Goal: Register for event/course

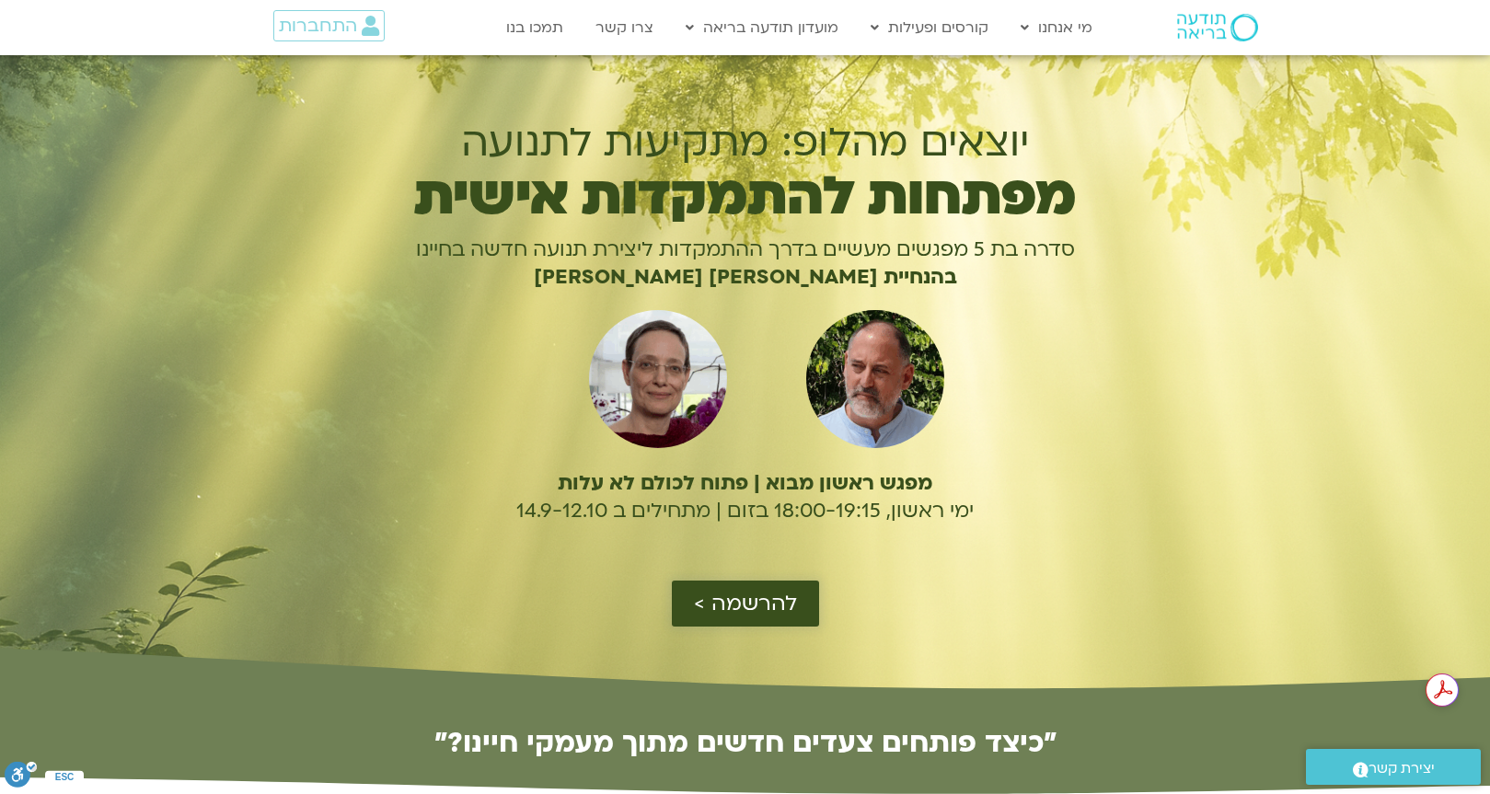
click at [757, 598] on span "להרשמה >" at bounding box center [745, 604] width 103 height 24
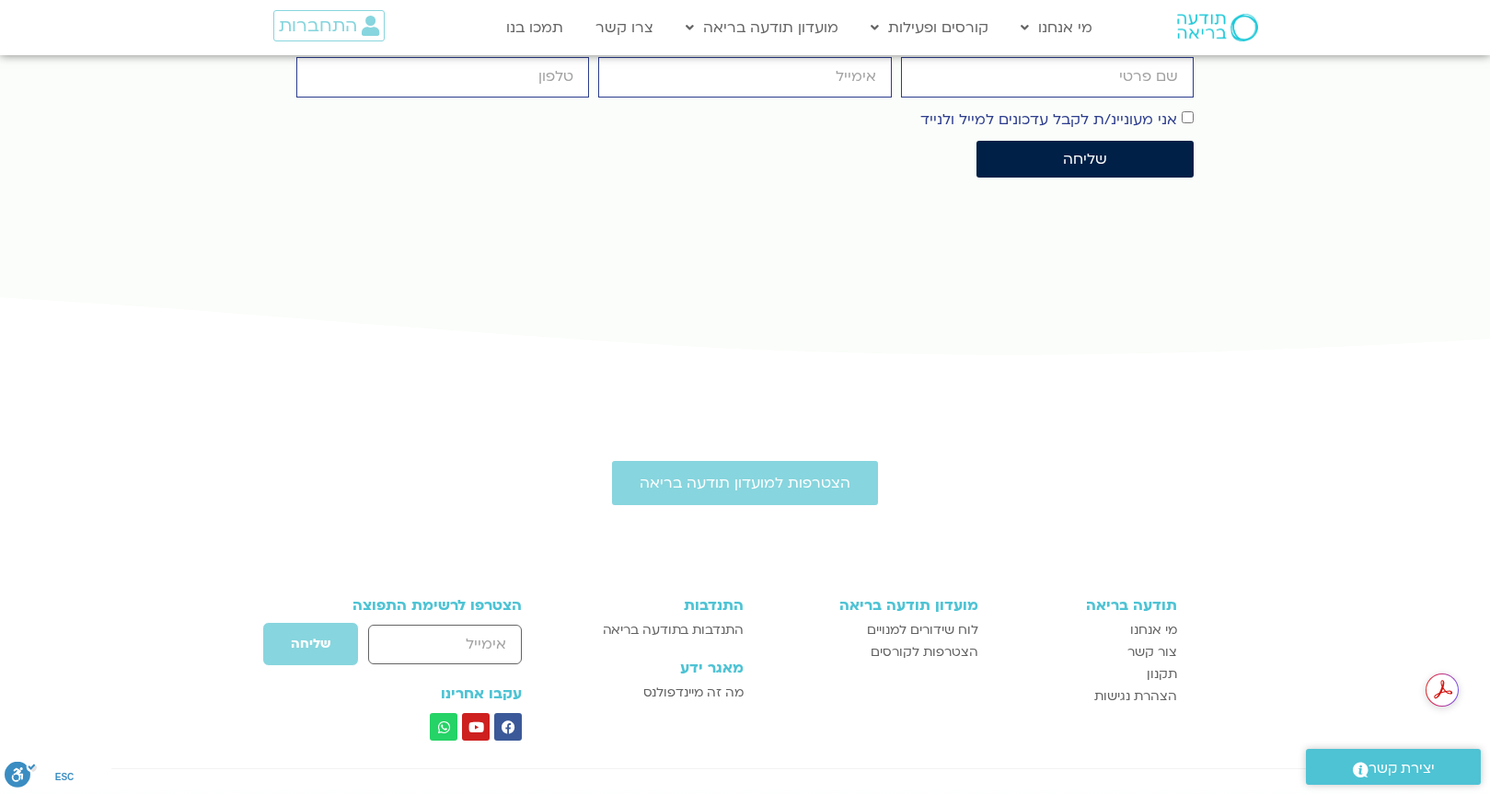
scroll to position [4701, 0]
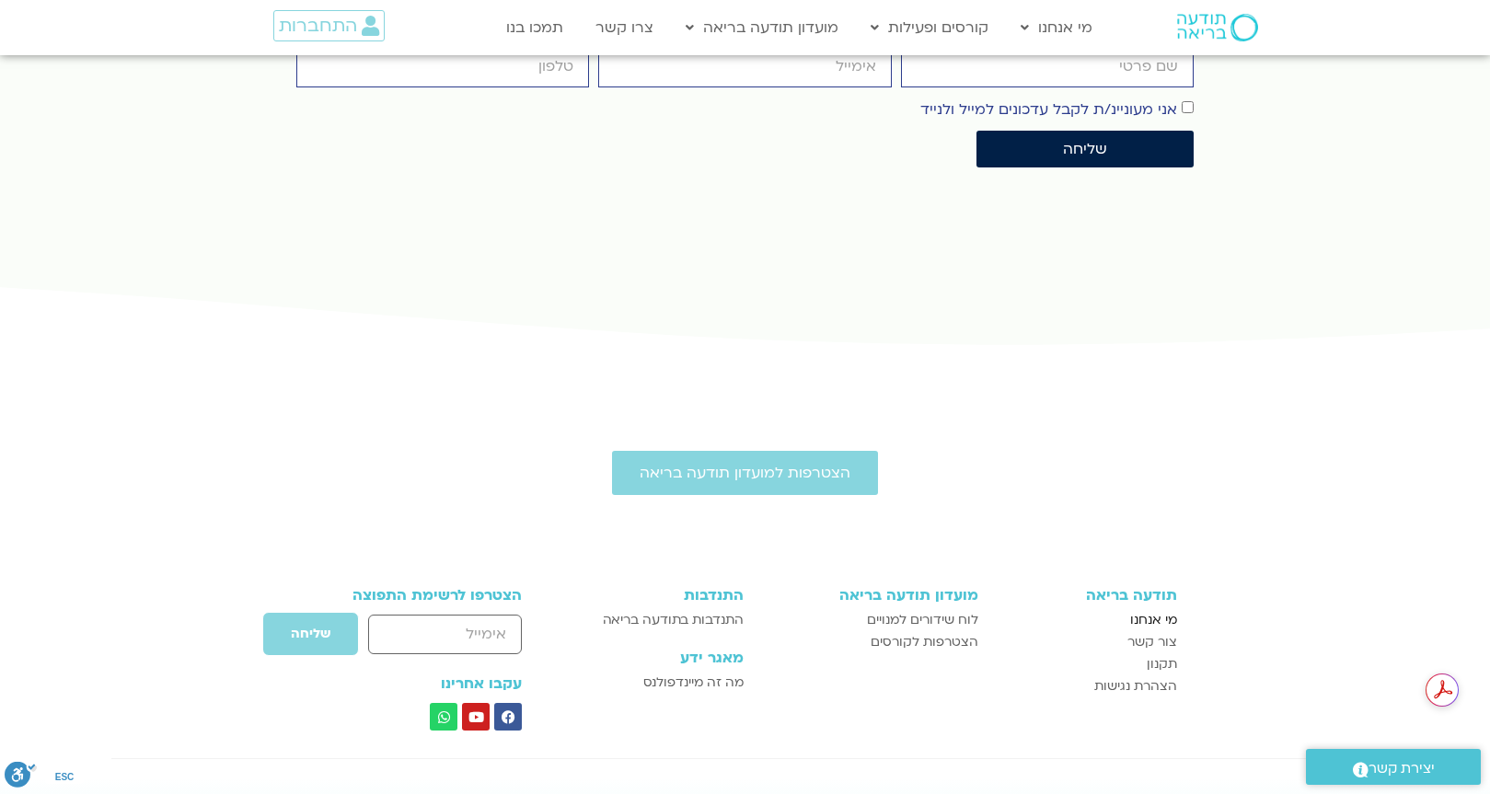
click at [1165, 609] on span "מי אנחנו" at bounding box center [1153, 620] width 47 height 22
click at [925, 609] on span "לוח שידורים למנויים" at bounding box center [922, 620] width 111 height 22
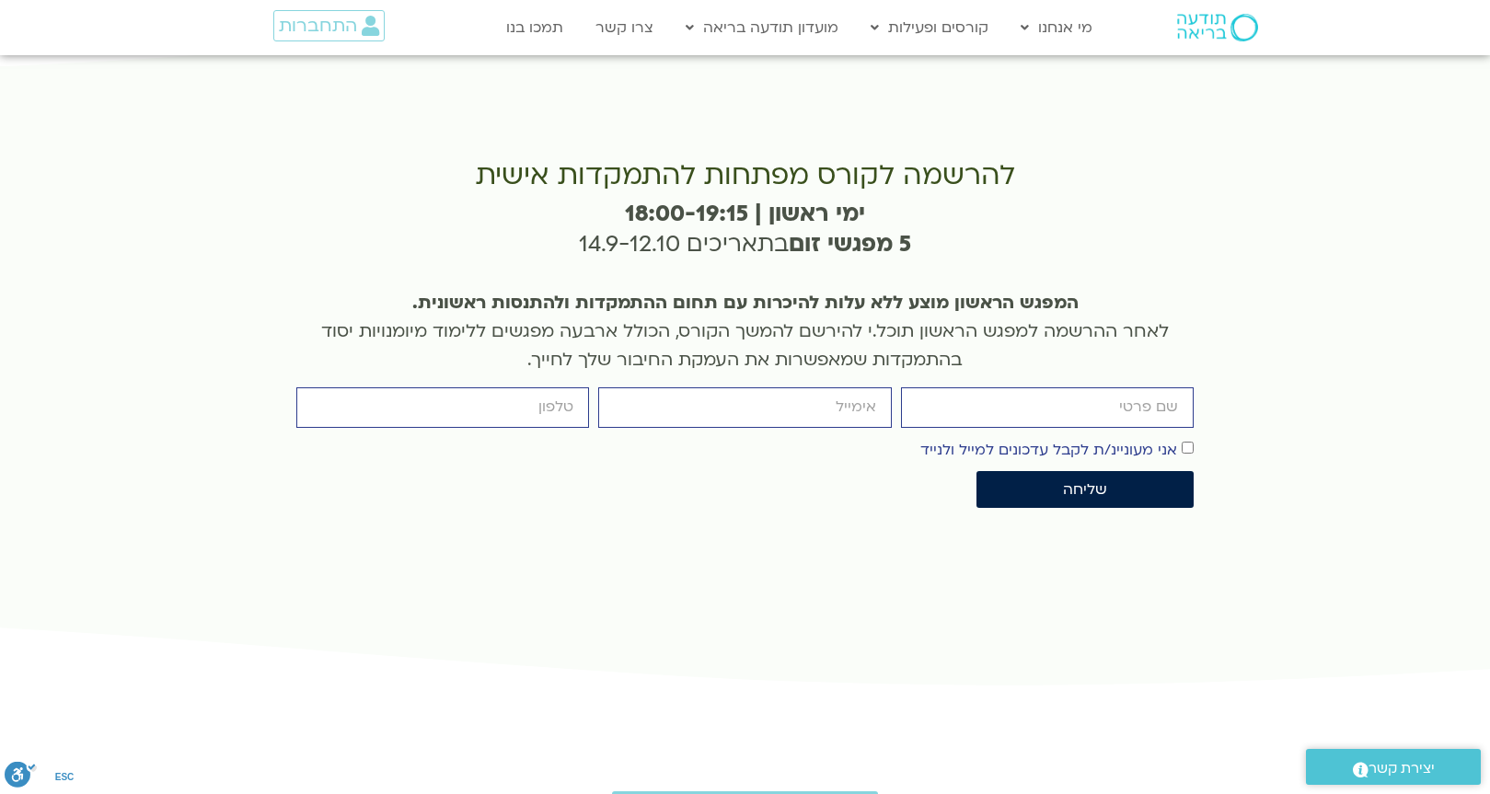
scroll to position [4281, 0]
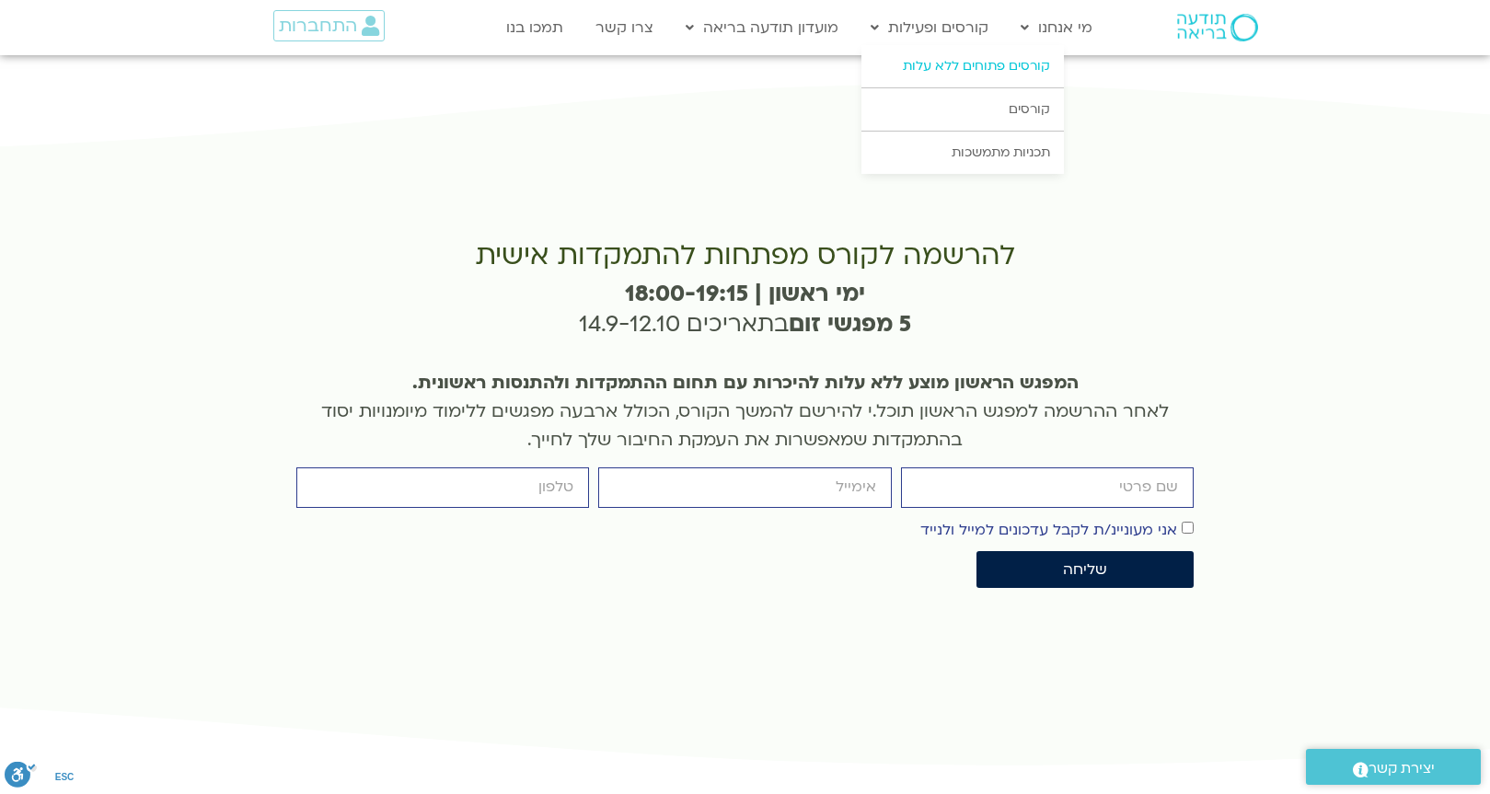
click at [965, 62] on link "קורסים פתוחים ללא עלות" at bounding box center [962, 66] width 202 height 42
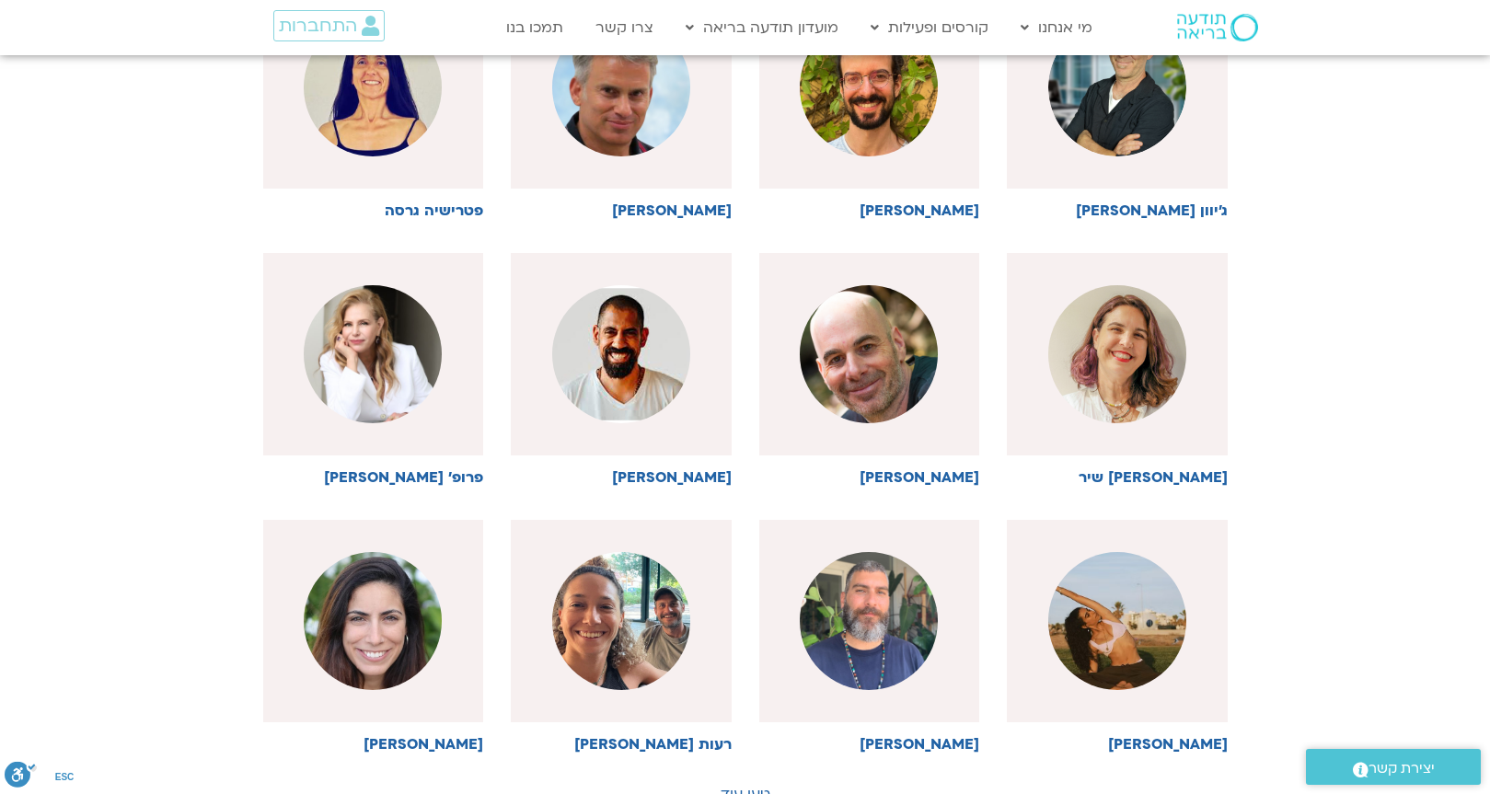
scroll to position [638, 0]
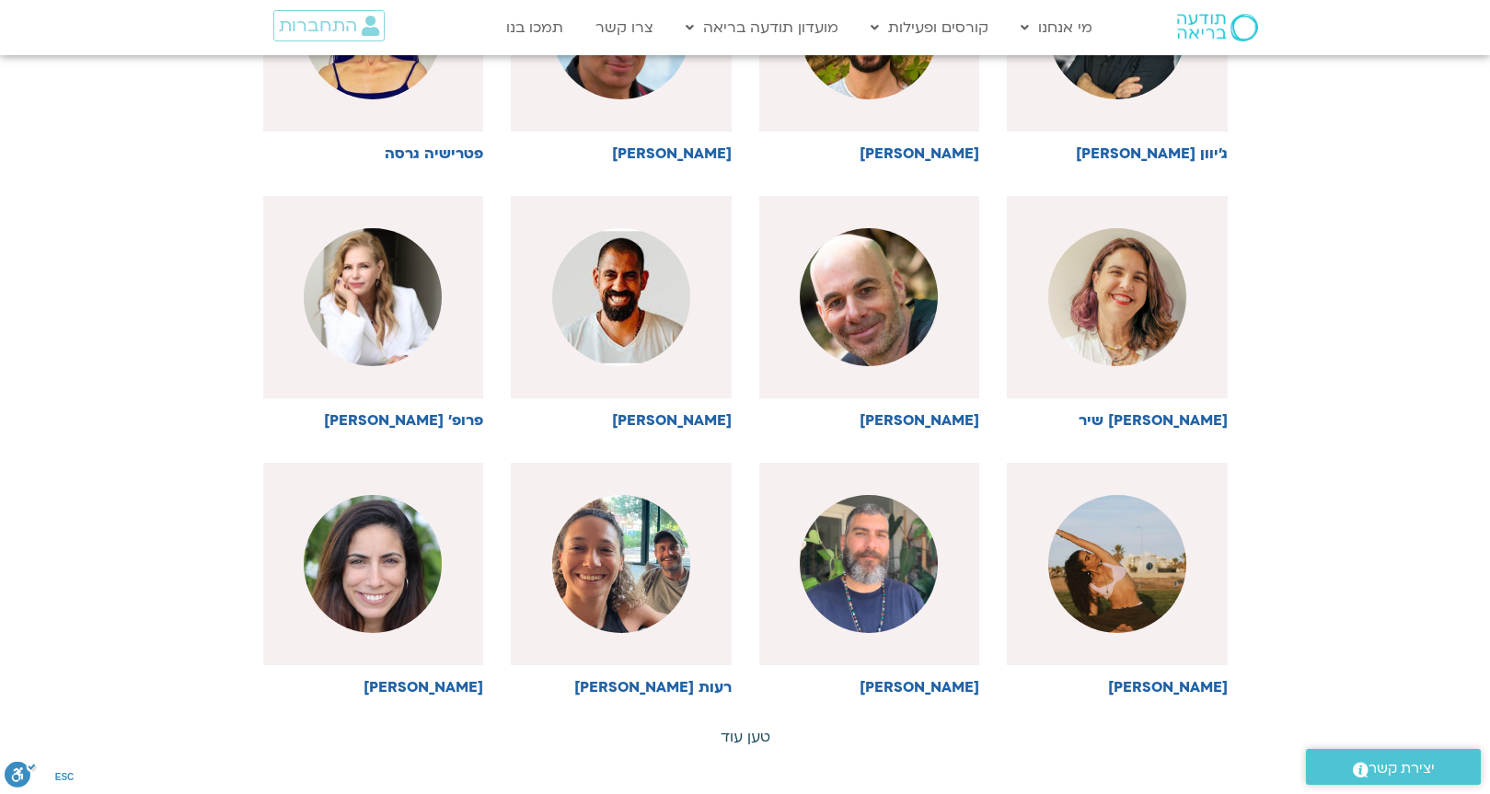
click at [743, 736] on link "טען עוד" at bounding box center [746, 737] width 50 height 20
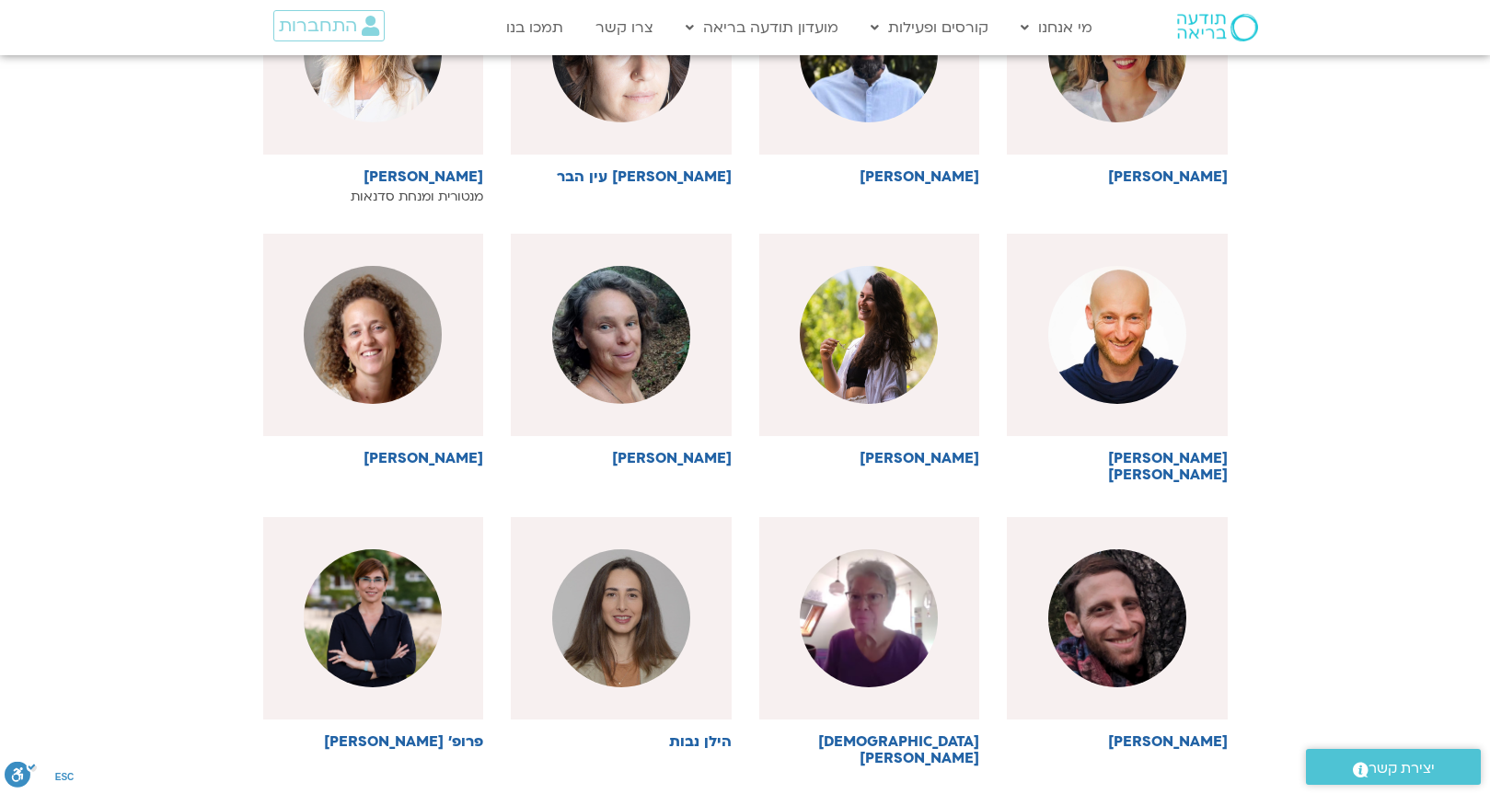
scroll to position [1623, 0]
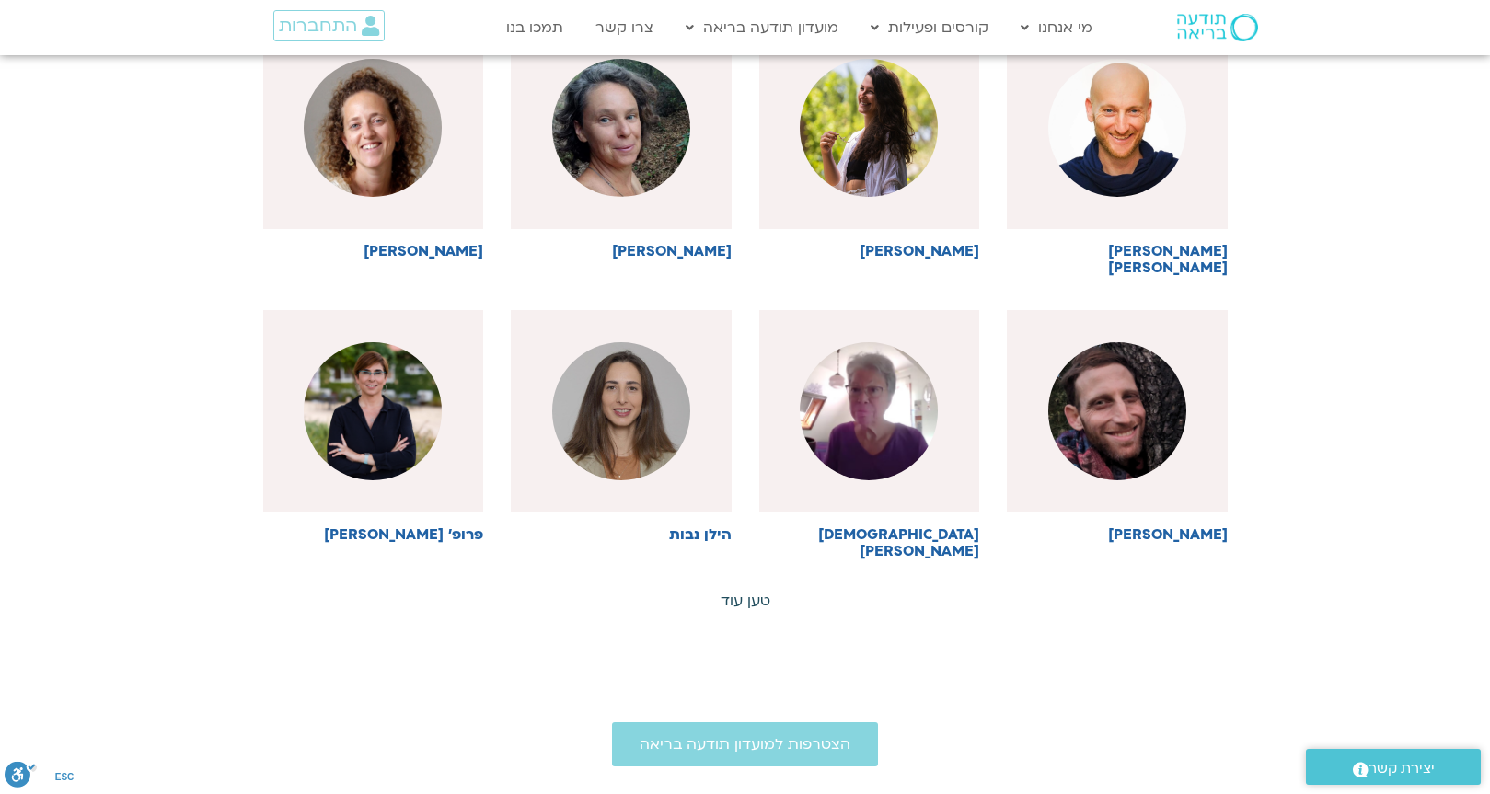
click at [752, 591] on link "טען עוד" at bounding box center [746, 601] width 50 height 20
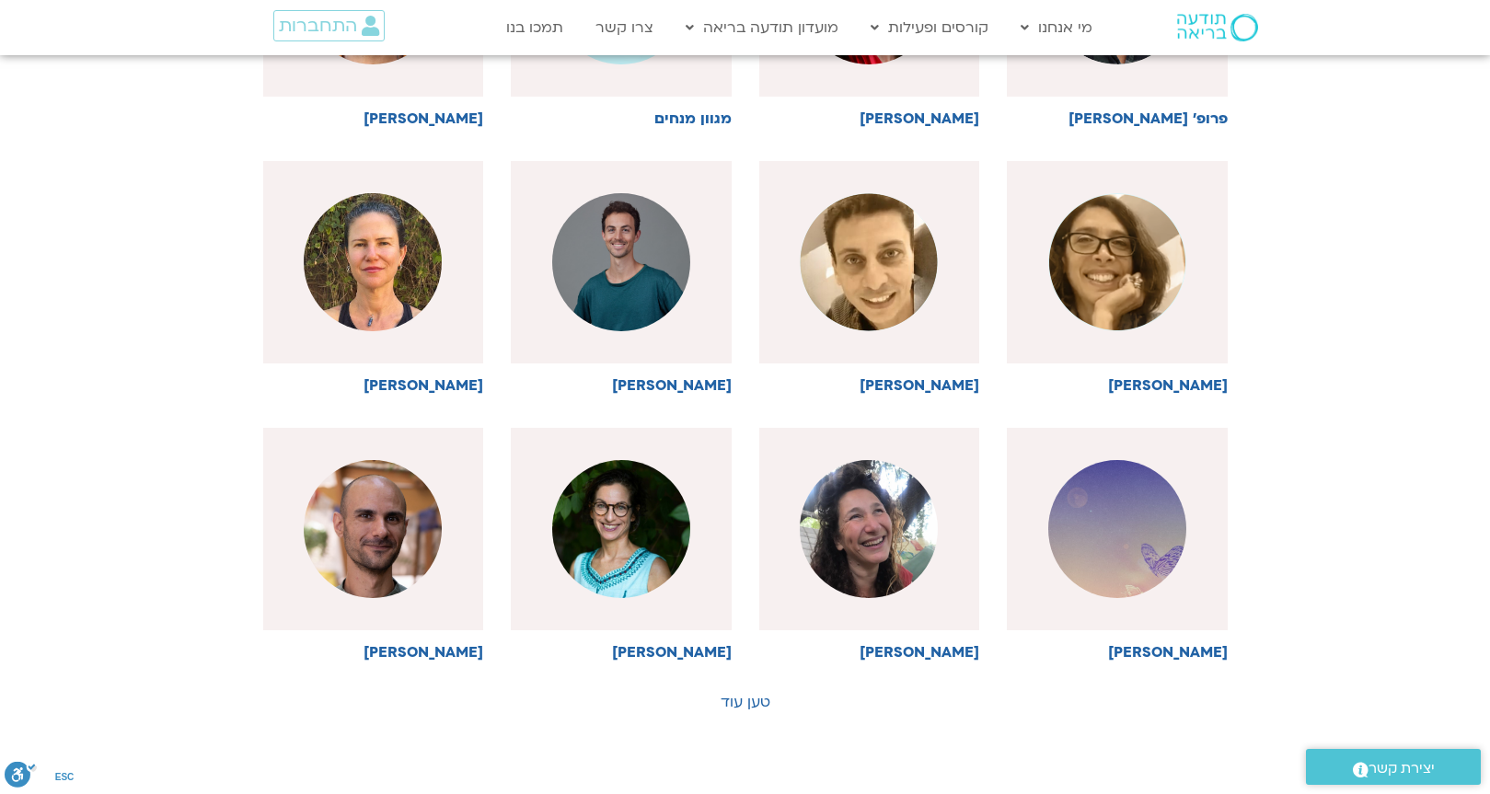
scroll to position [2339, 0]
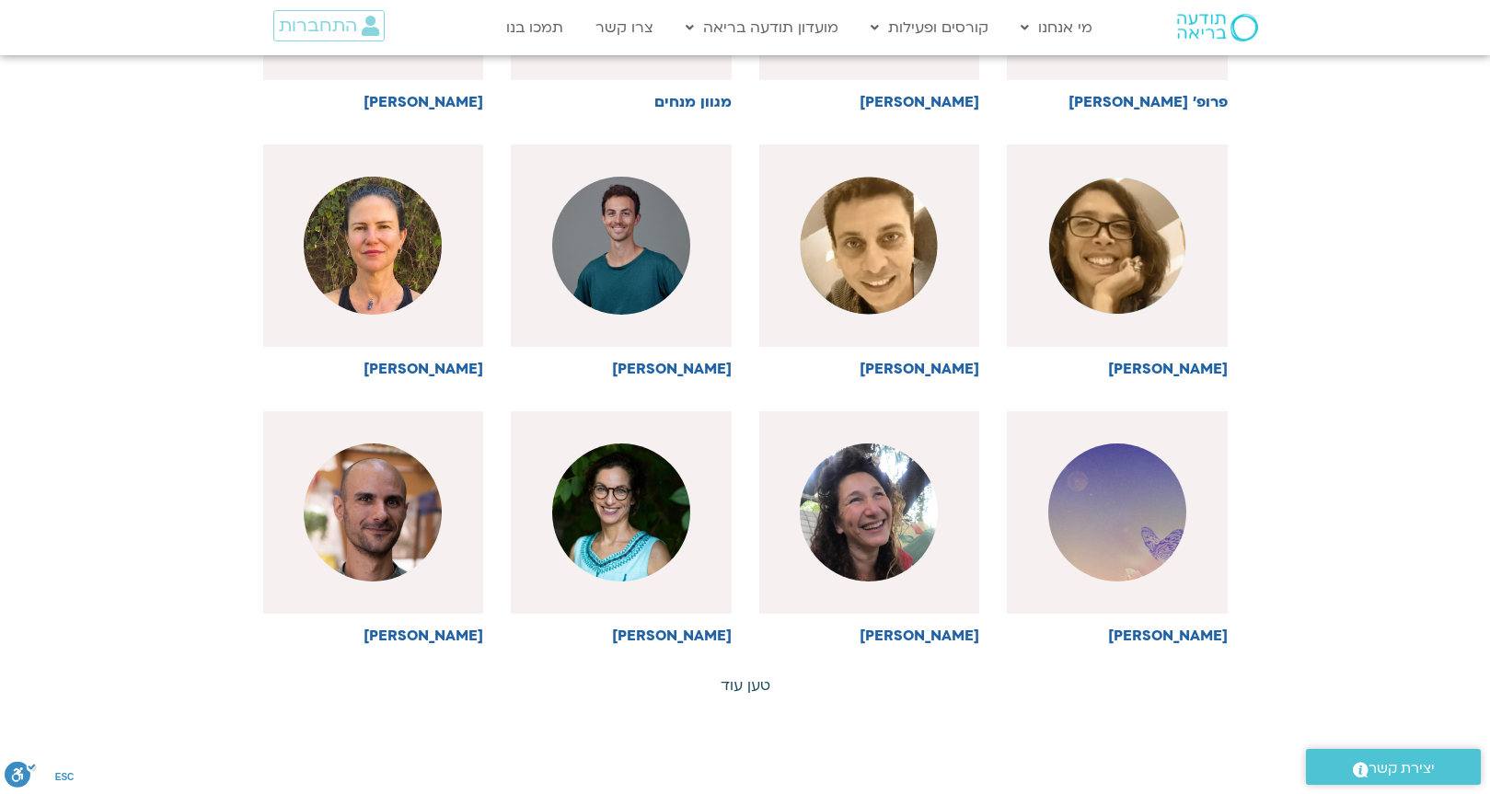
click at [742, 676] on link "טען עוד" at bounding box center [746, 686] width 50 height 20
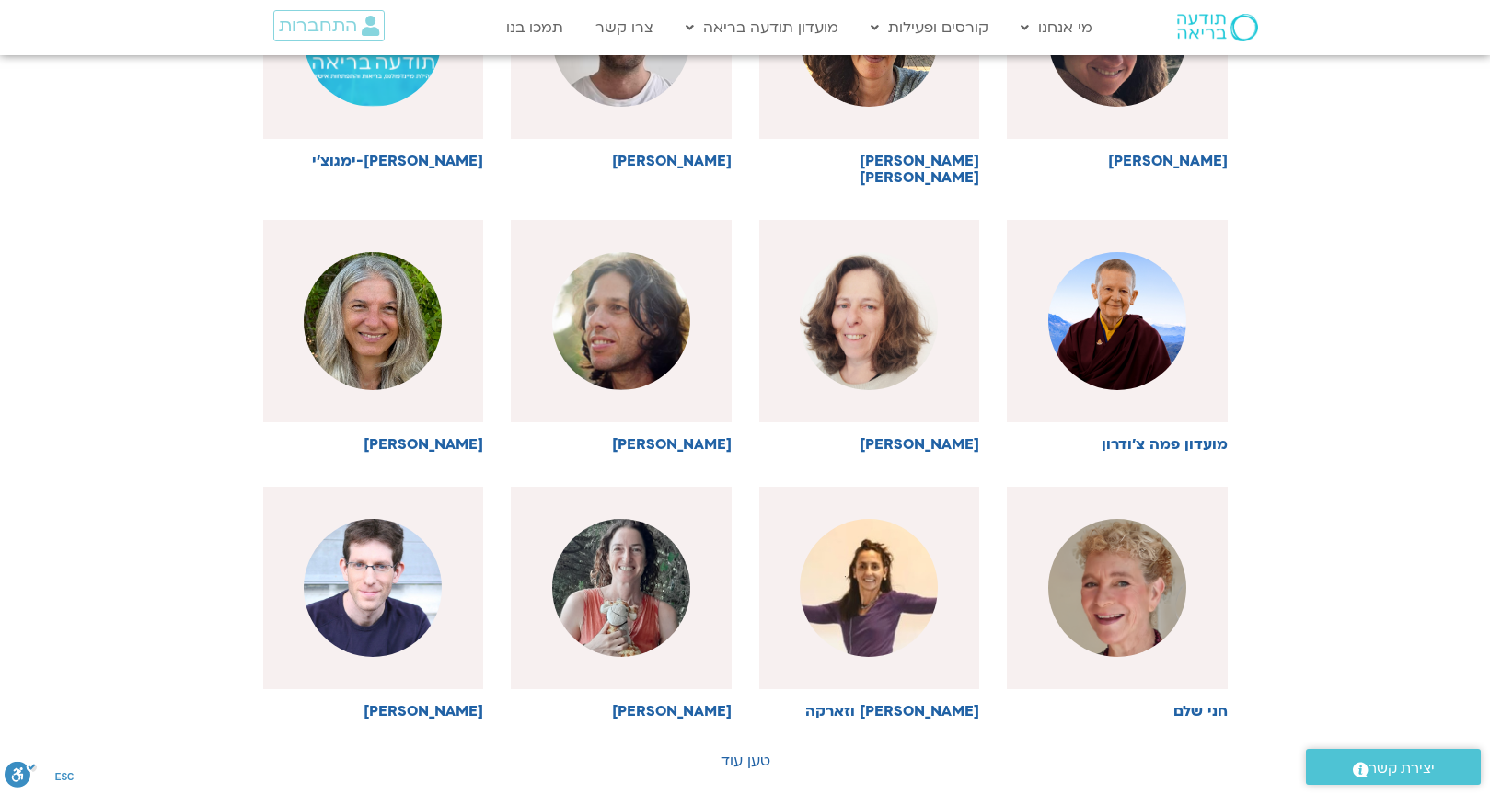
scroll to position [3277, 0]
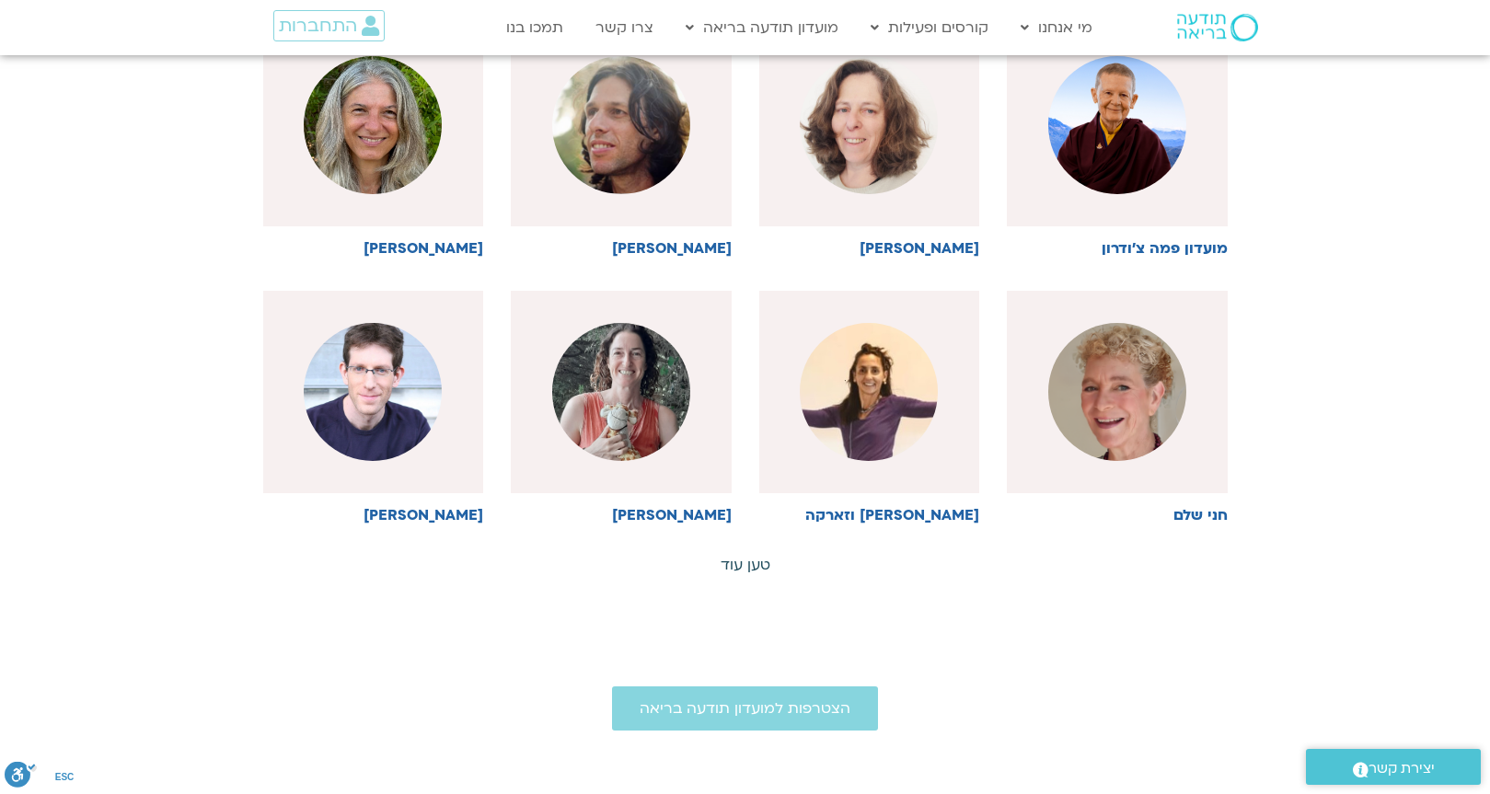
click at [744, 555] on link "טען עוד" at bounding box center [746, 565] width 50 height 20
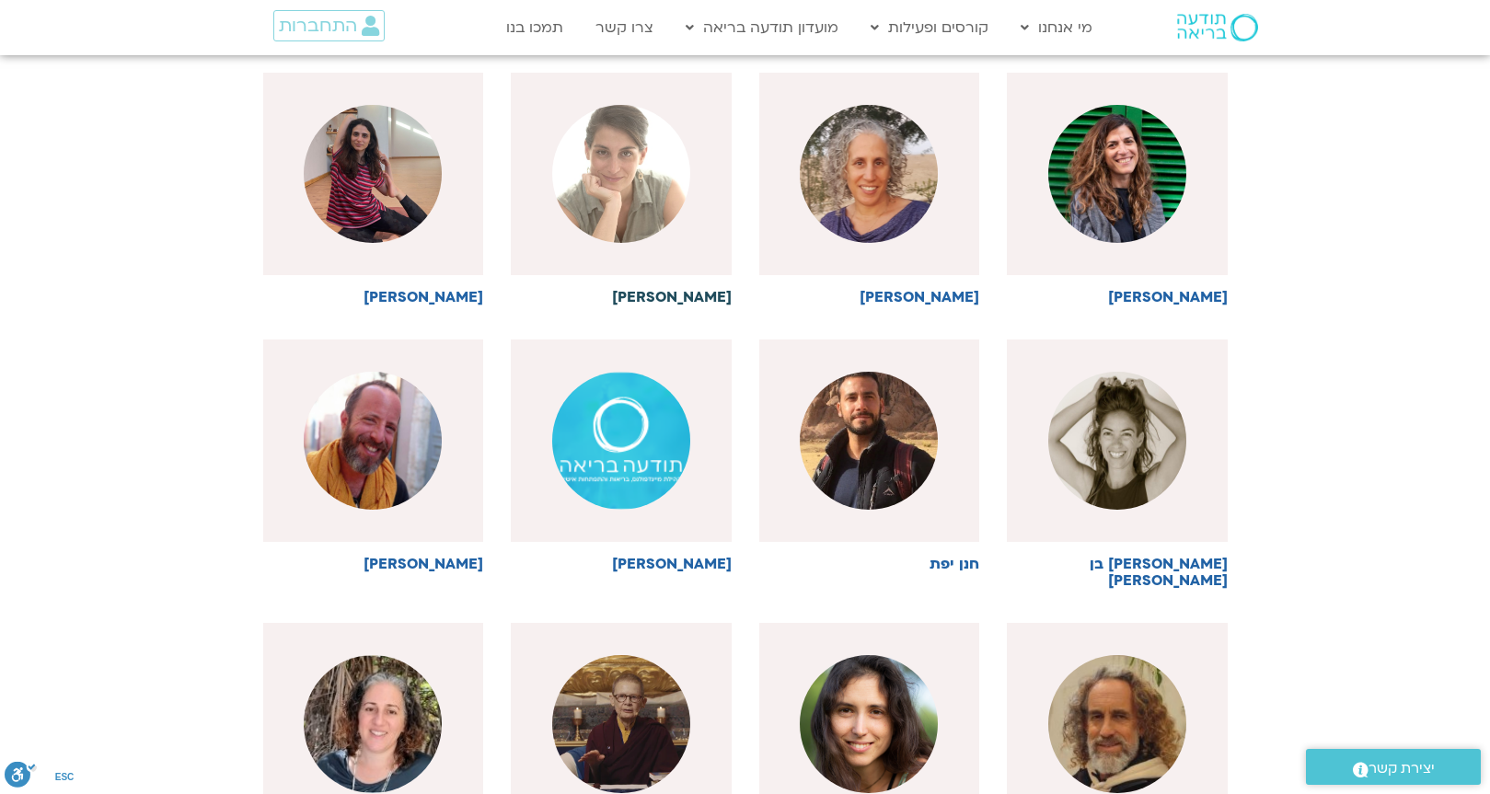
scroll to position [3899, 0]
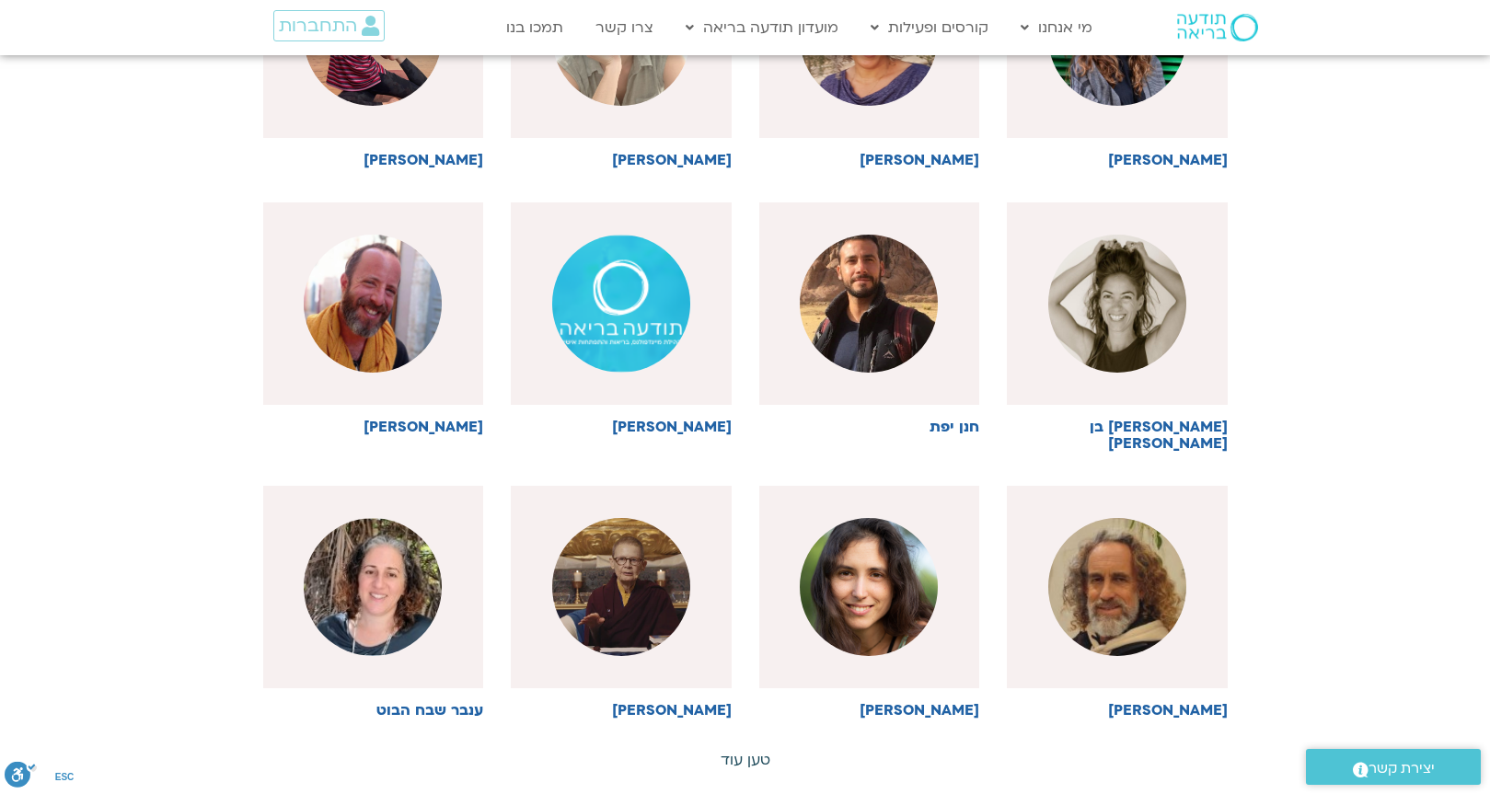
click at [749, 750] on link "טען עוד" at bounding box center [746, 760] width 50 height 20
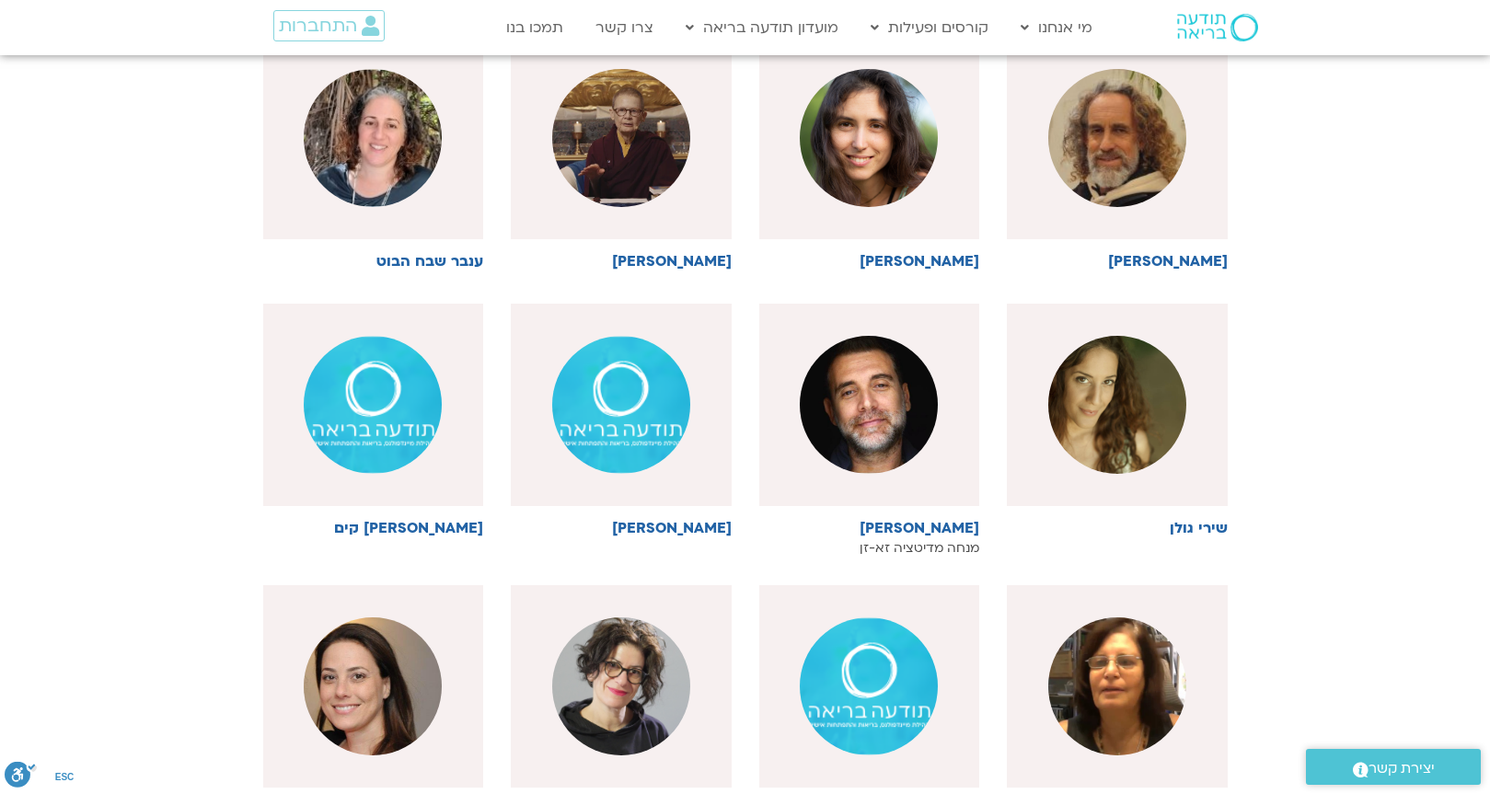
scroll to position [4341, 0]
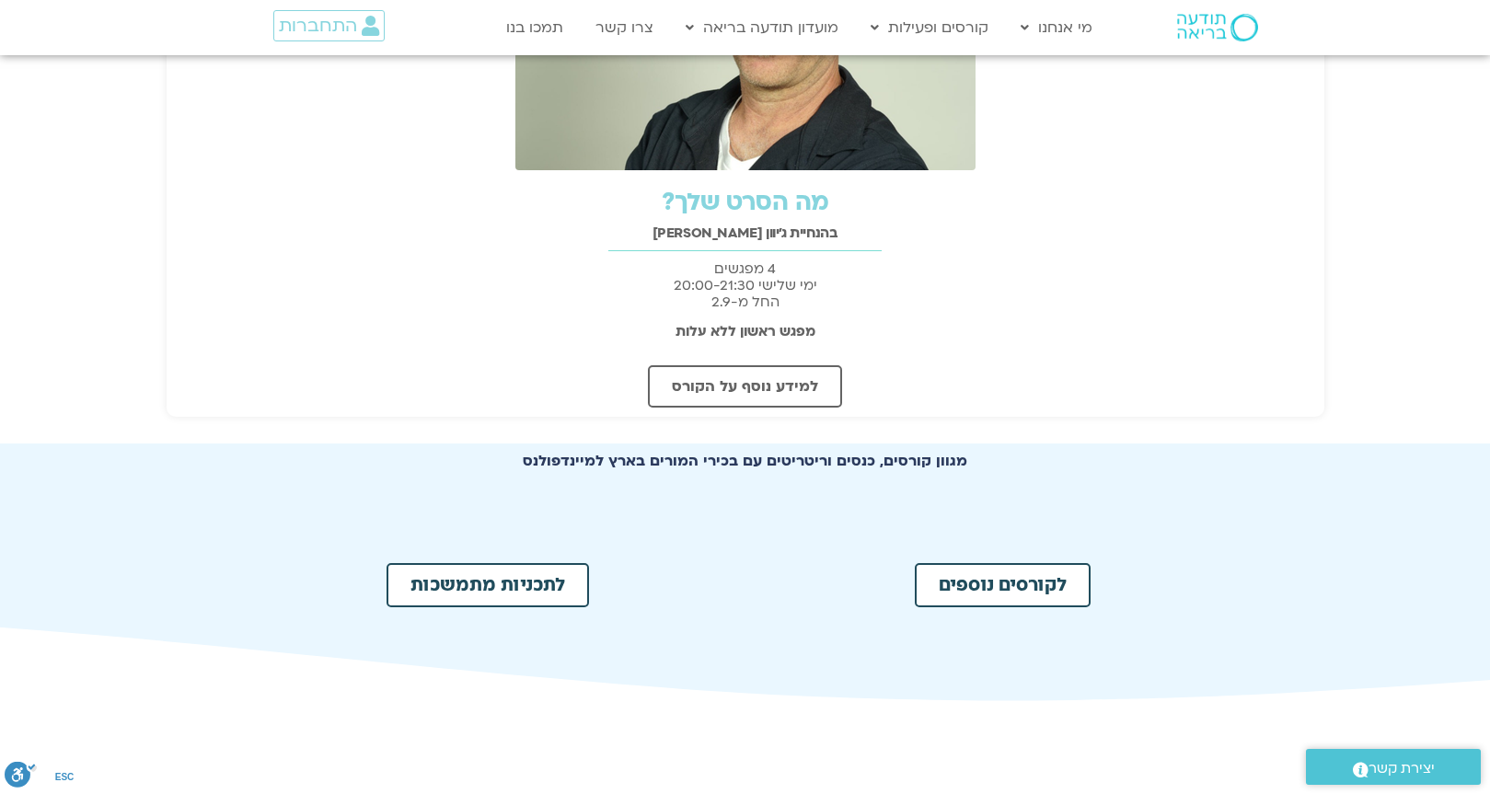
scroll to position [584, 0]
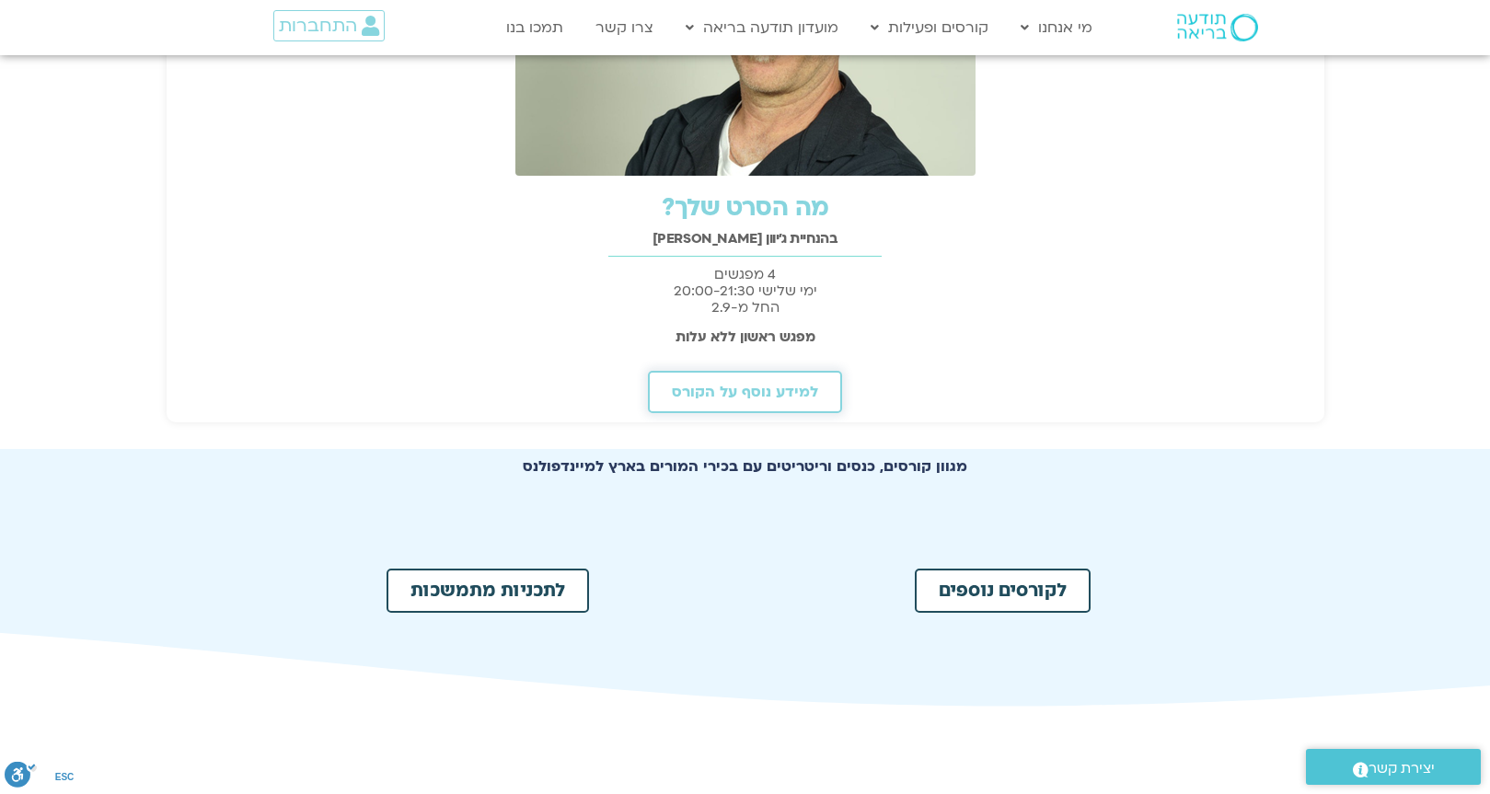
click at [734, 398] on span "למידע נוסף על הקורס" at bounding box center [745, 392] width 146 height 17
click at [994, 589] on span "לקורסים נוספים" at bounding box center [1003, 591] width 128 height 18
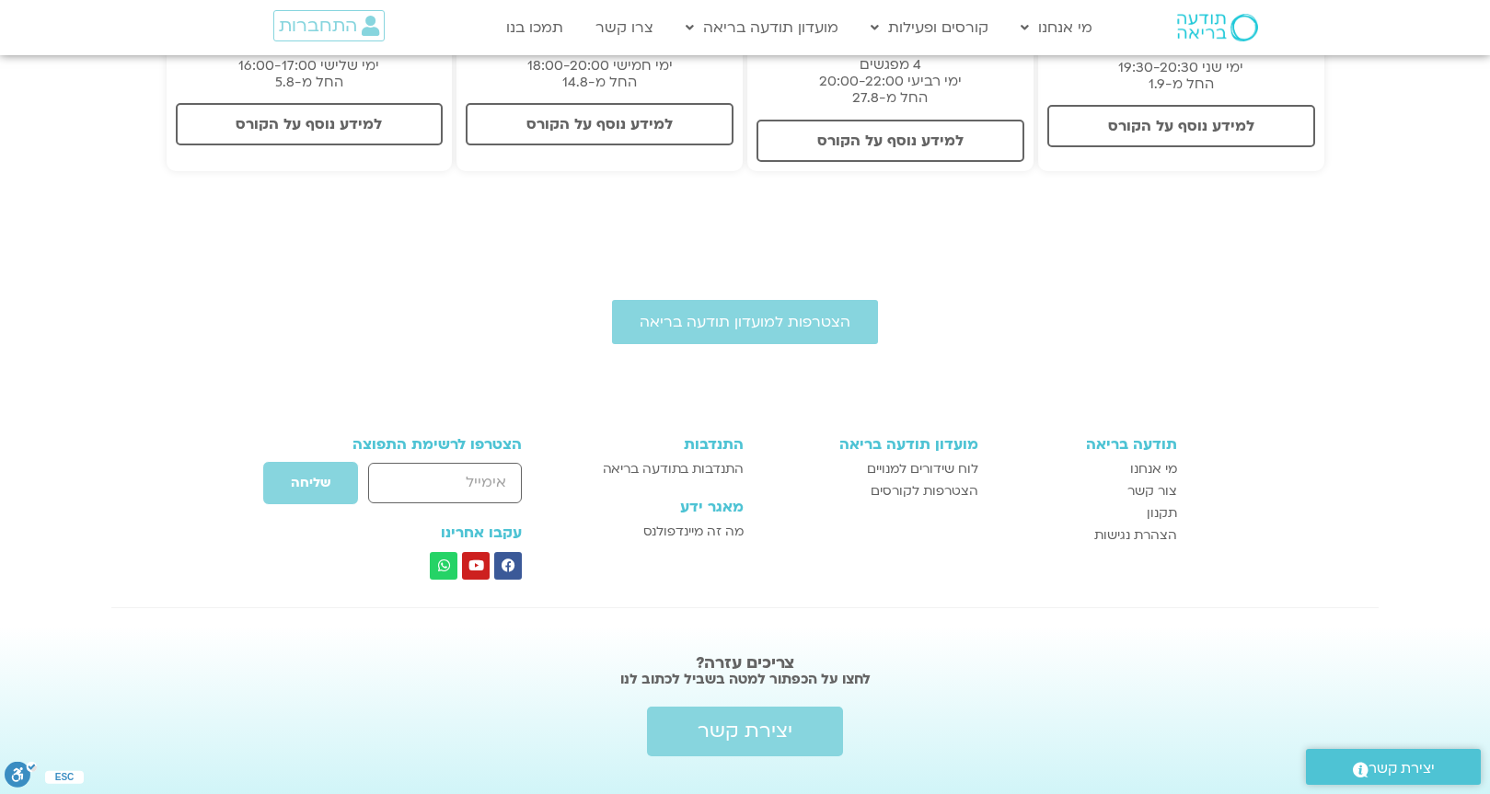
scroll to position [663, 0]
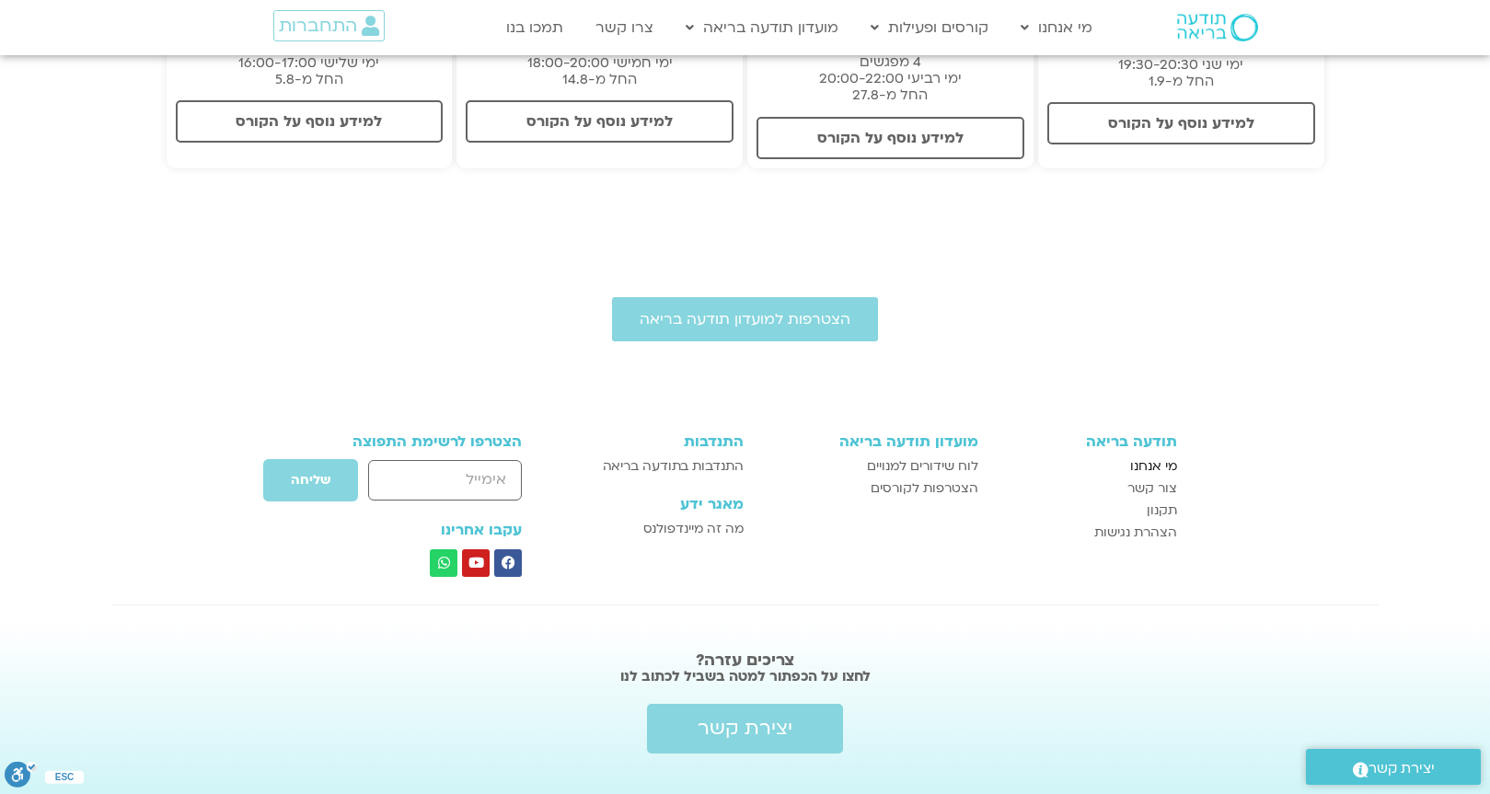
click at [1167, 456] on span "מי אנחנו" at bounding box center [1153, 467] width 47 height 22
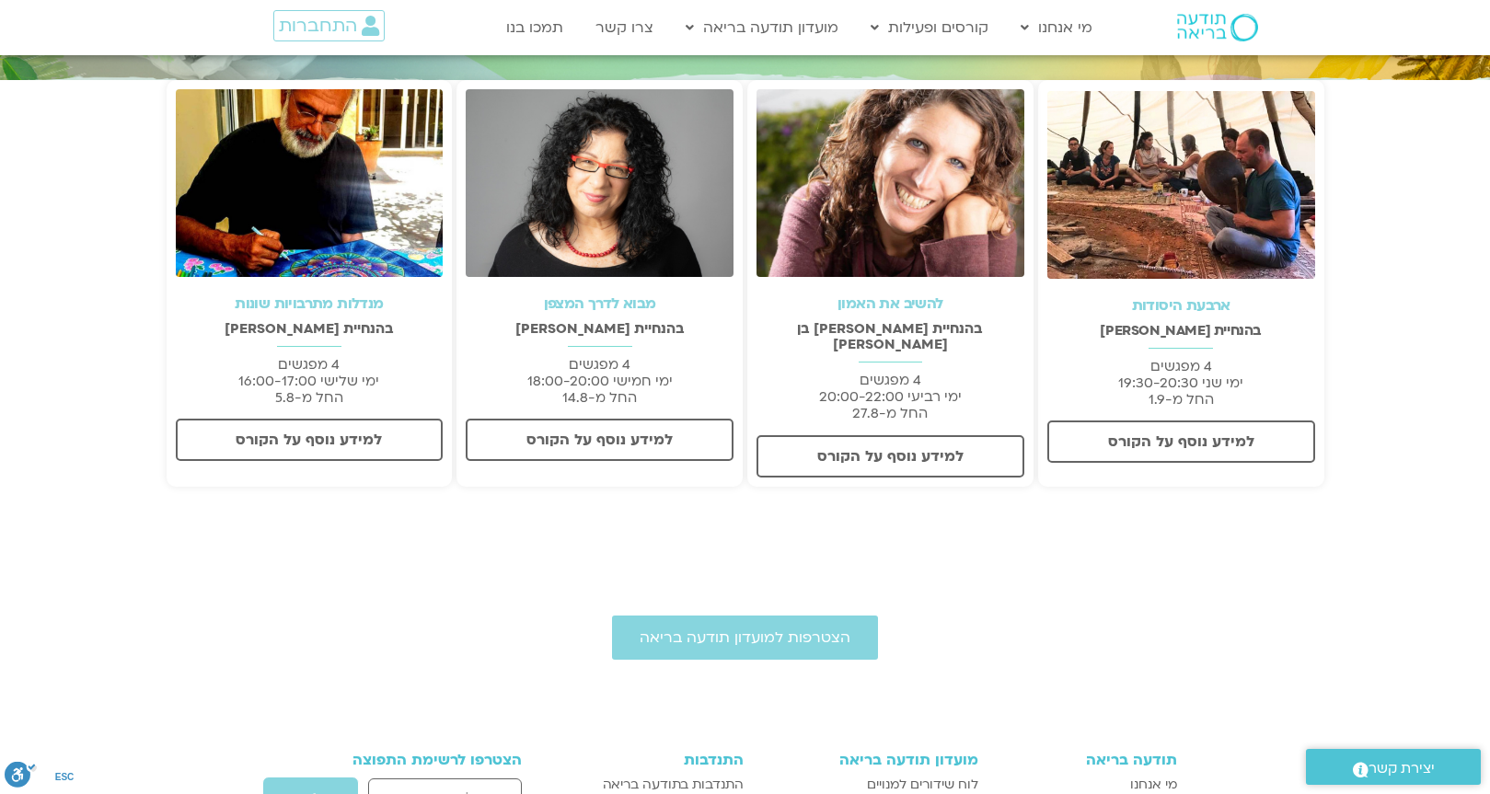
scroll to position [343, 0]
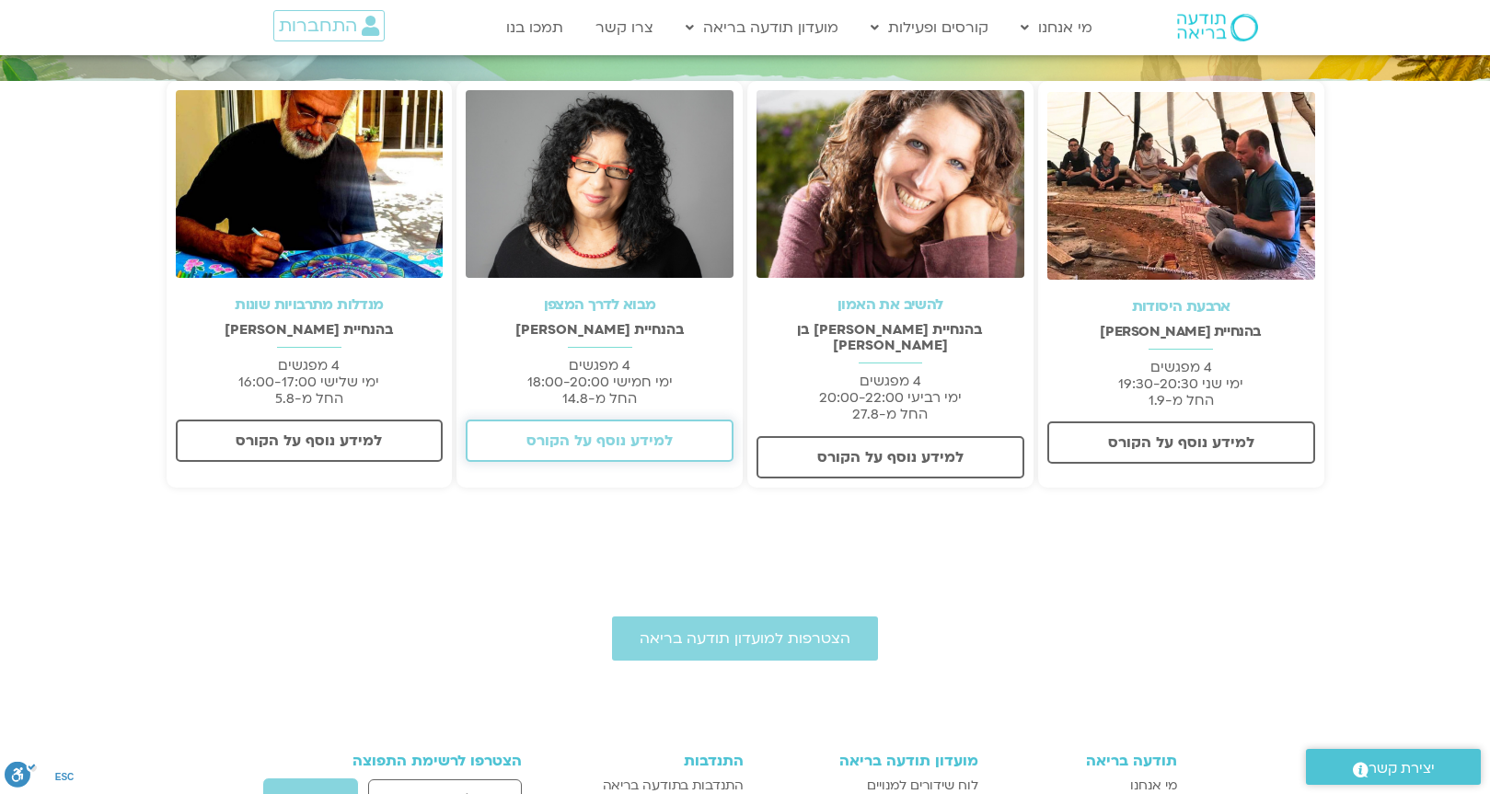
click at [639, 444] on span "למידע נוסף על הקורס" at bounding box center [599, 441] width 146 height 17
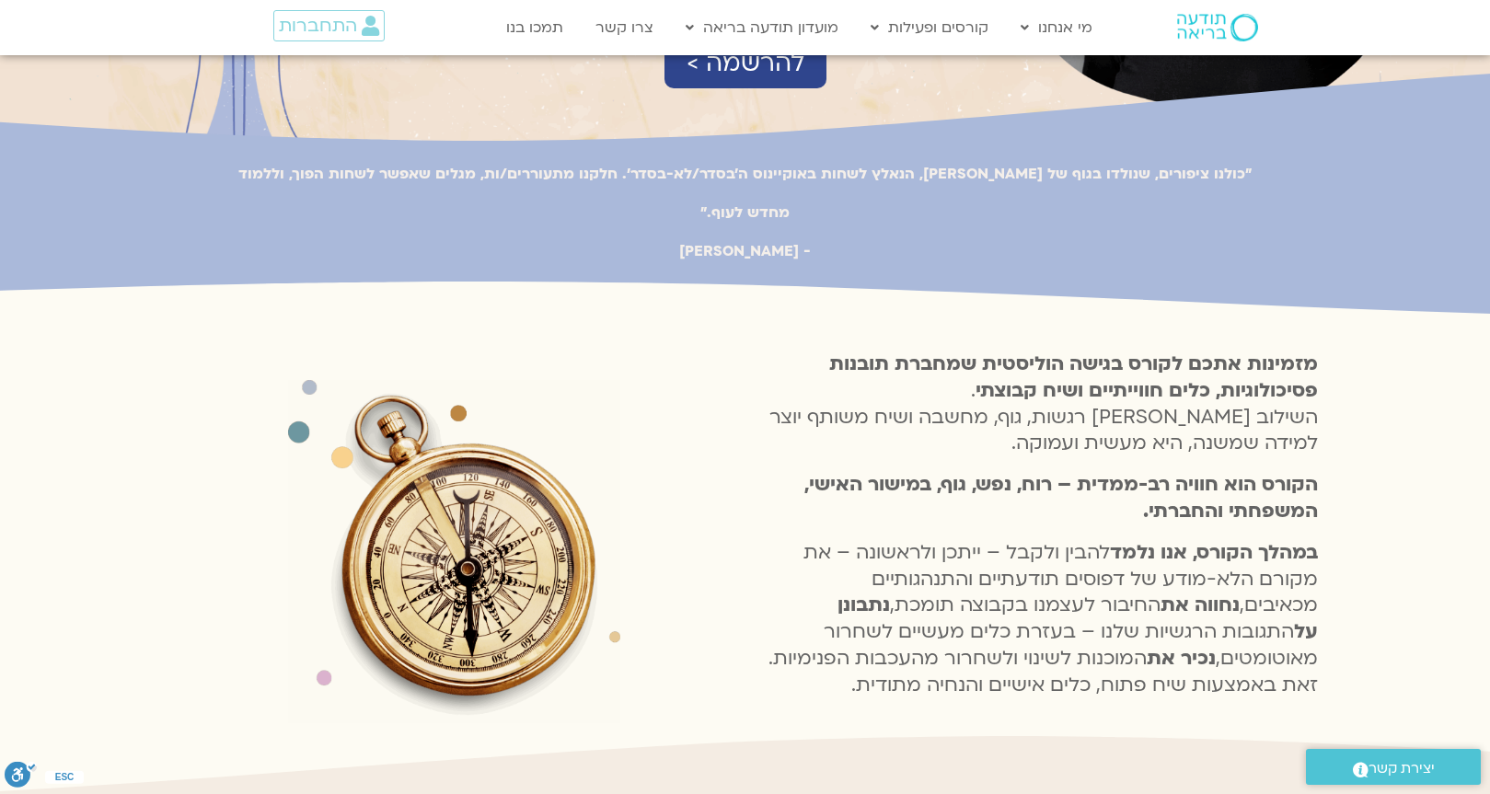
scroll to position [198, 0]
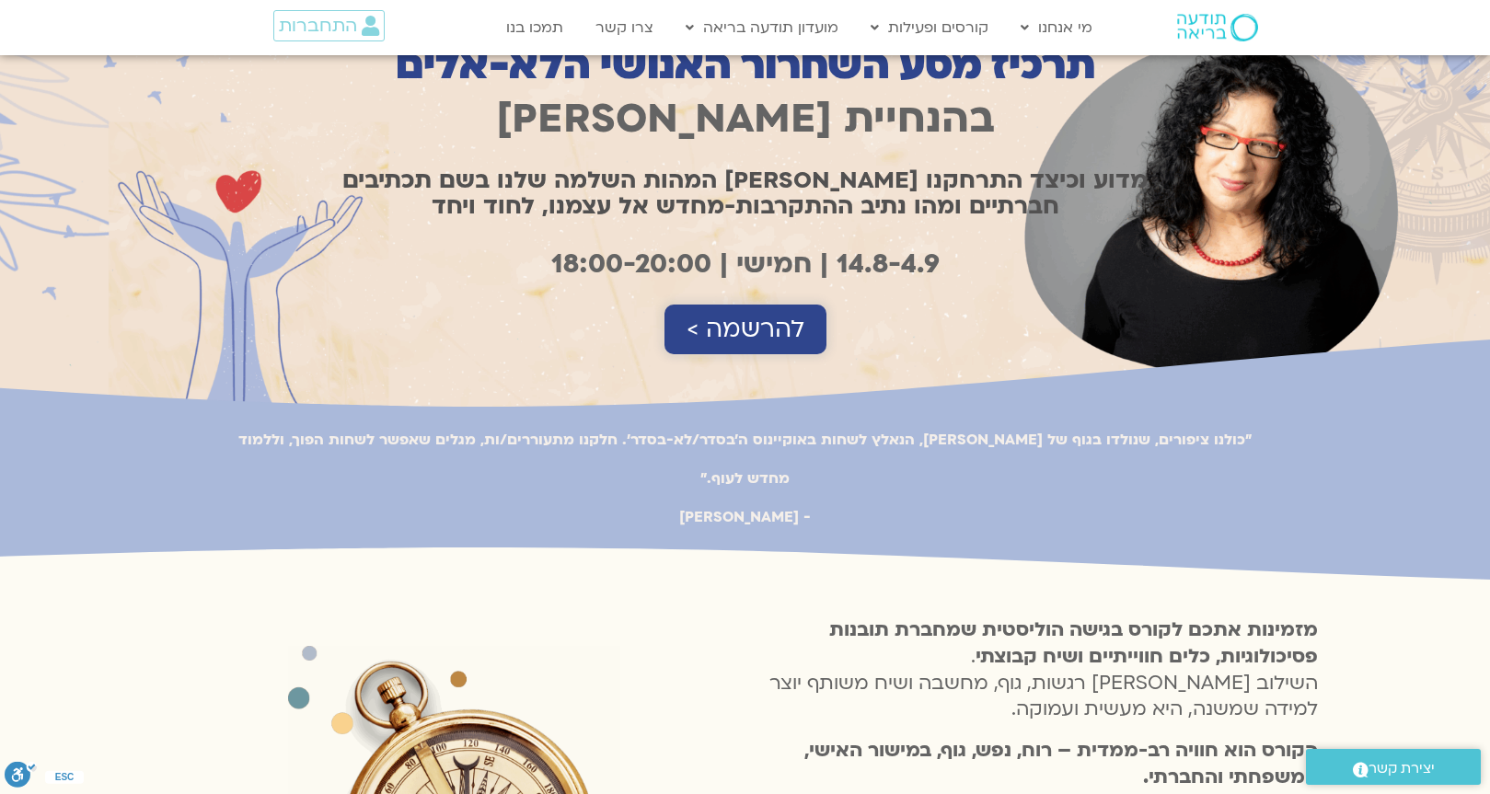
click at [741, 331] on span "להרשמה >" at bounding box center [746, 330] width 118 height 28
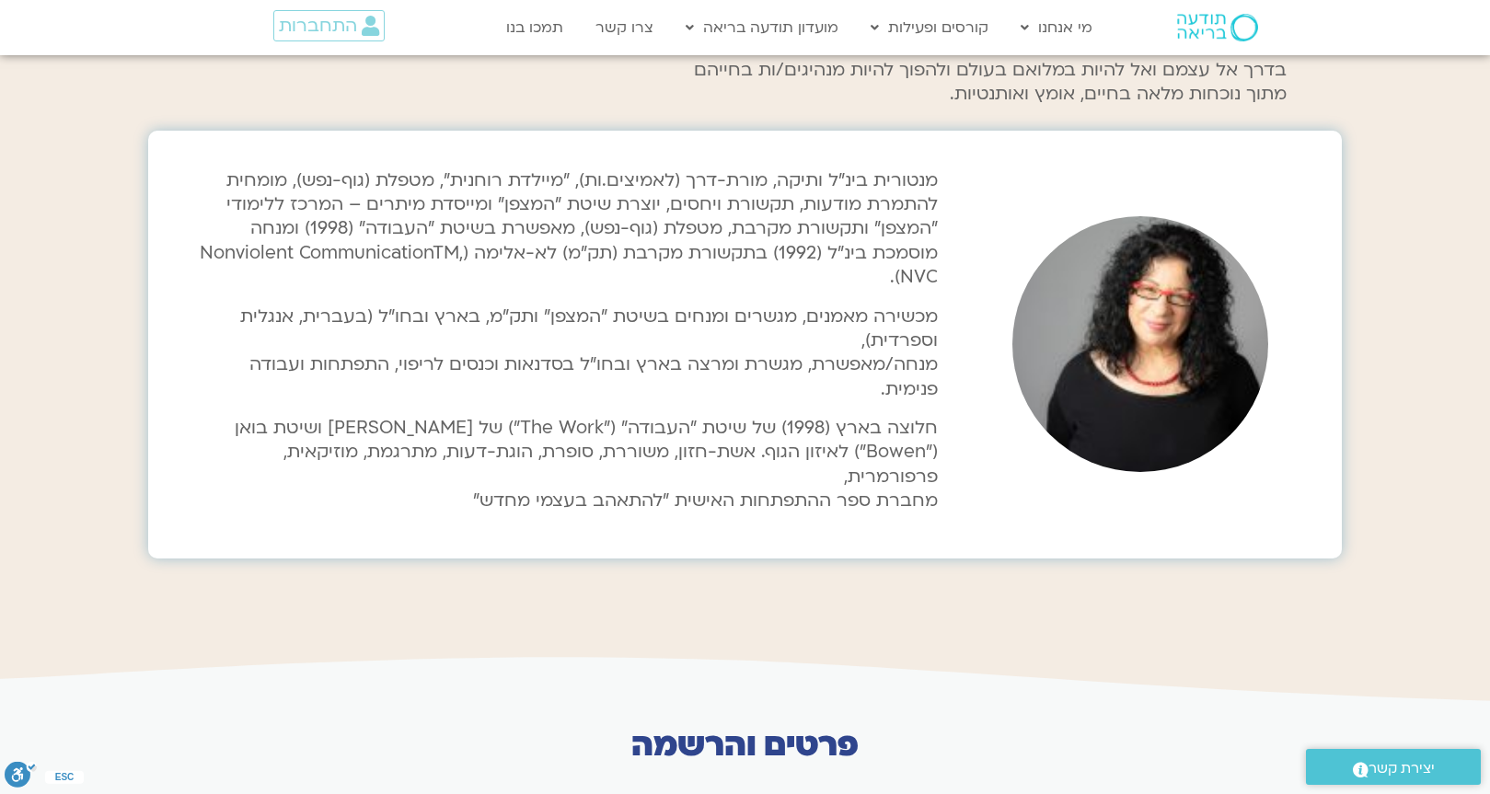
scroll to position [4145, 0]
